Goal: Transaction & Acquisition: Download file/media

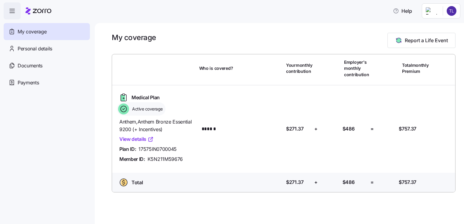
click at [128, 140] on link "View details" at bounding box center [136, 139] width 34 height 8
click at [43, 49] on span "Personal details" at bounding box center [35, 49] width 35 height 8
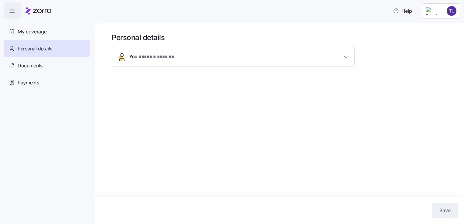
click at [351, 63] on button "You * ****** ****** *" at bounding box center [233, 56] width 242 height 19
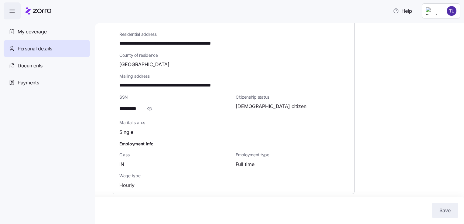
scroll to position [183, 0]
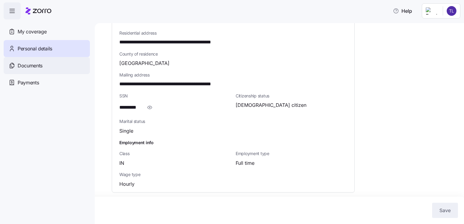
click at [34, 63] on span "Documents" at bounding box center [30, 66] width 25 height 8
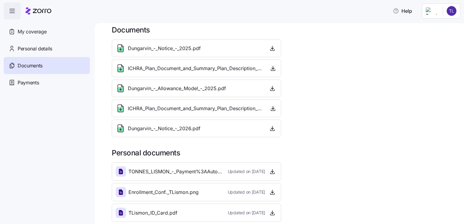
scroll to position [12, 0]
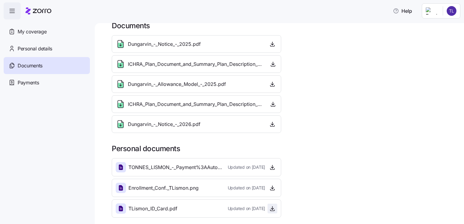
click at [271, 206] on icon "button" at bounding box center [272, 209] width 6 height 6
click at [271, 189] on icon "button" at bounding box center [272, 188] width 6 height 6
click at [270, 61] on icon "button" at bounding box center [273, 64] width 6 height 6
click at [273, 101] on icon "button" at bounding box center [273, 104] width 6 height 6
